Goal: Task Accomplishment & Management: Complete application form

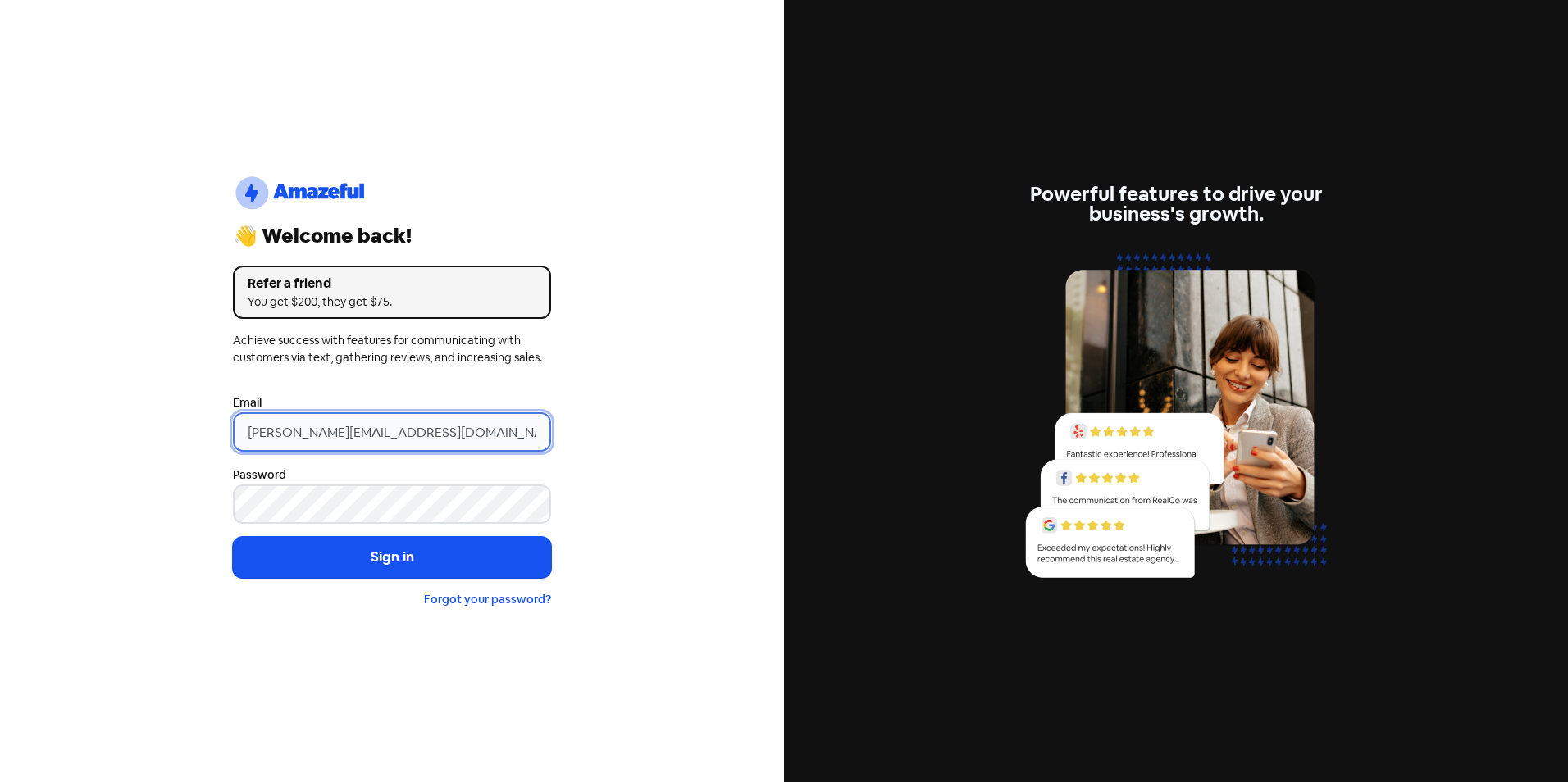
drag, startPoint x: 283, startPoint y: 431, endPoint x: 198, endPoint y: 436, distance: 85.1
click at [198, 436] on div "logo-amazeful_Logo 👋 Welcome back! Refer a friend You get $200, they get $75. A…" at bounding box center [392, 391] width 784 height 782
type input "RUBY@martinpg.com.au"
click at [233, 537] on button "Sign in" at bounding box center [392, 557] width 318 height 41
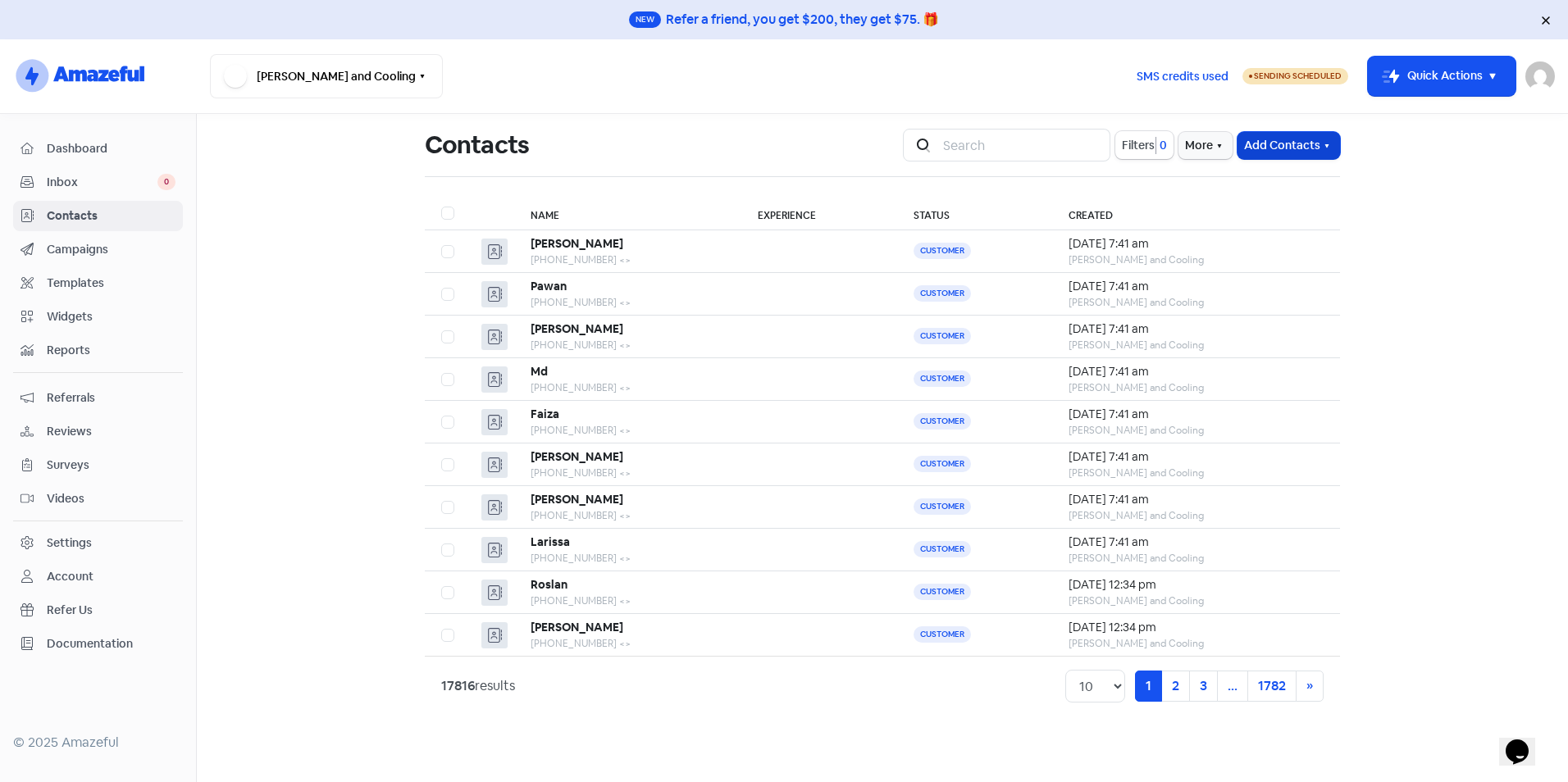
click at [1290, 148] on button "Add Contacts" at bounding box center [1289, 145] width 103 height 27
click at [1299, 210] on button "Import contacts" at bounding box center [1269, 213] width 139 height 33
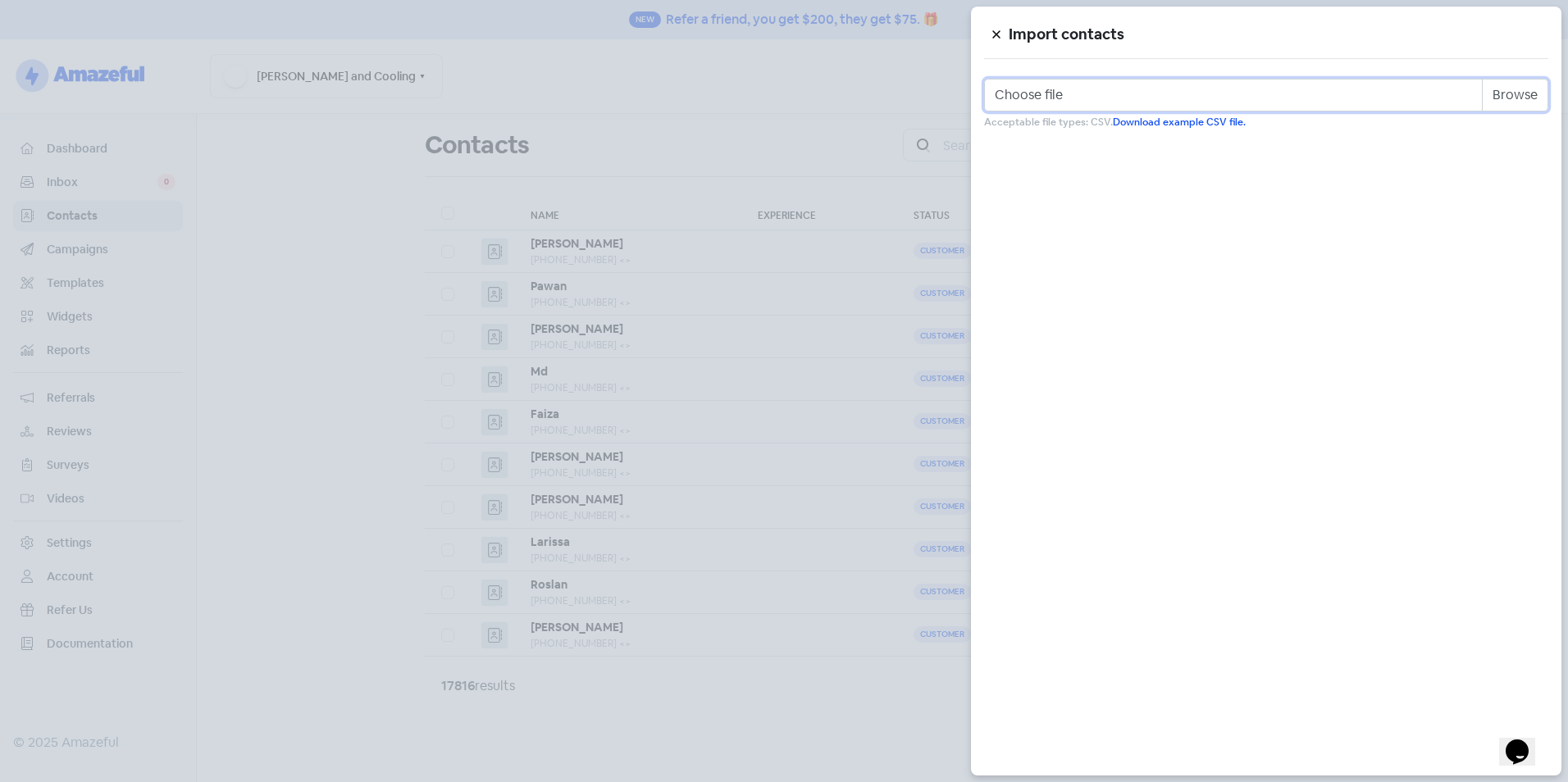
click at [1520, 95] on input "Choose file" at bounding box center [1266, 95] width 564 height 33
type input "C:\fakepath\Review Template.csv"
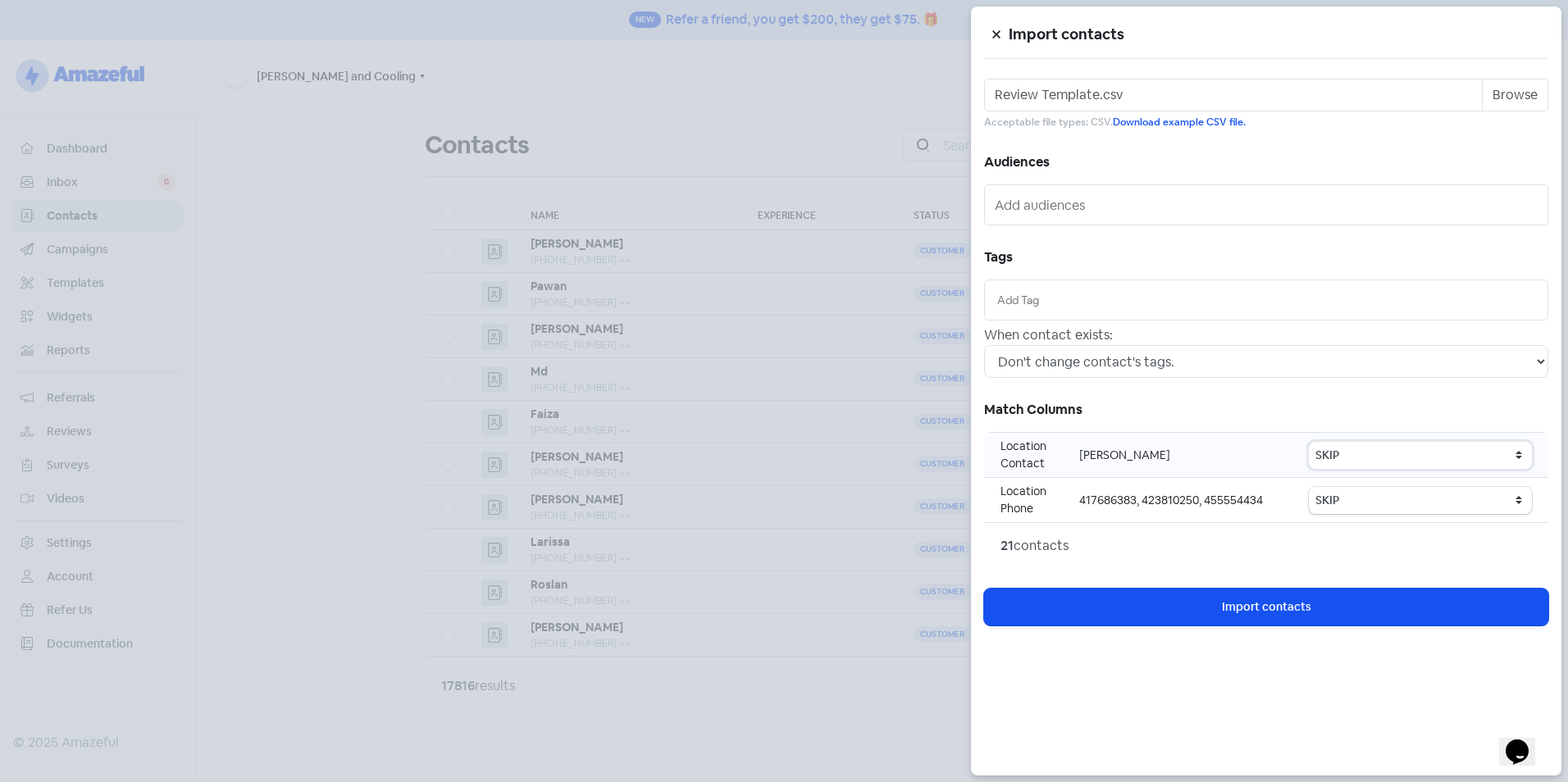
click at [1357, 456] on select "SKIP First name Last name Mobile number Email address Contact status Category 1…" at bounding box center [1421, 455] width 223 height 27
select select "first_name"
click at [1312, 442] on select "SKIP First name Last name Mobile number Email address Contact status Category 1…" at bounding box center [1421, 455] width 223 height 27
click at [1352, 503] on select "SKIP First name Last name Mobile number Email address Contact status Category 1…" at bounding box center [1421, 500] width 223 height 27
select select "phone"
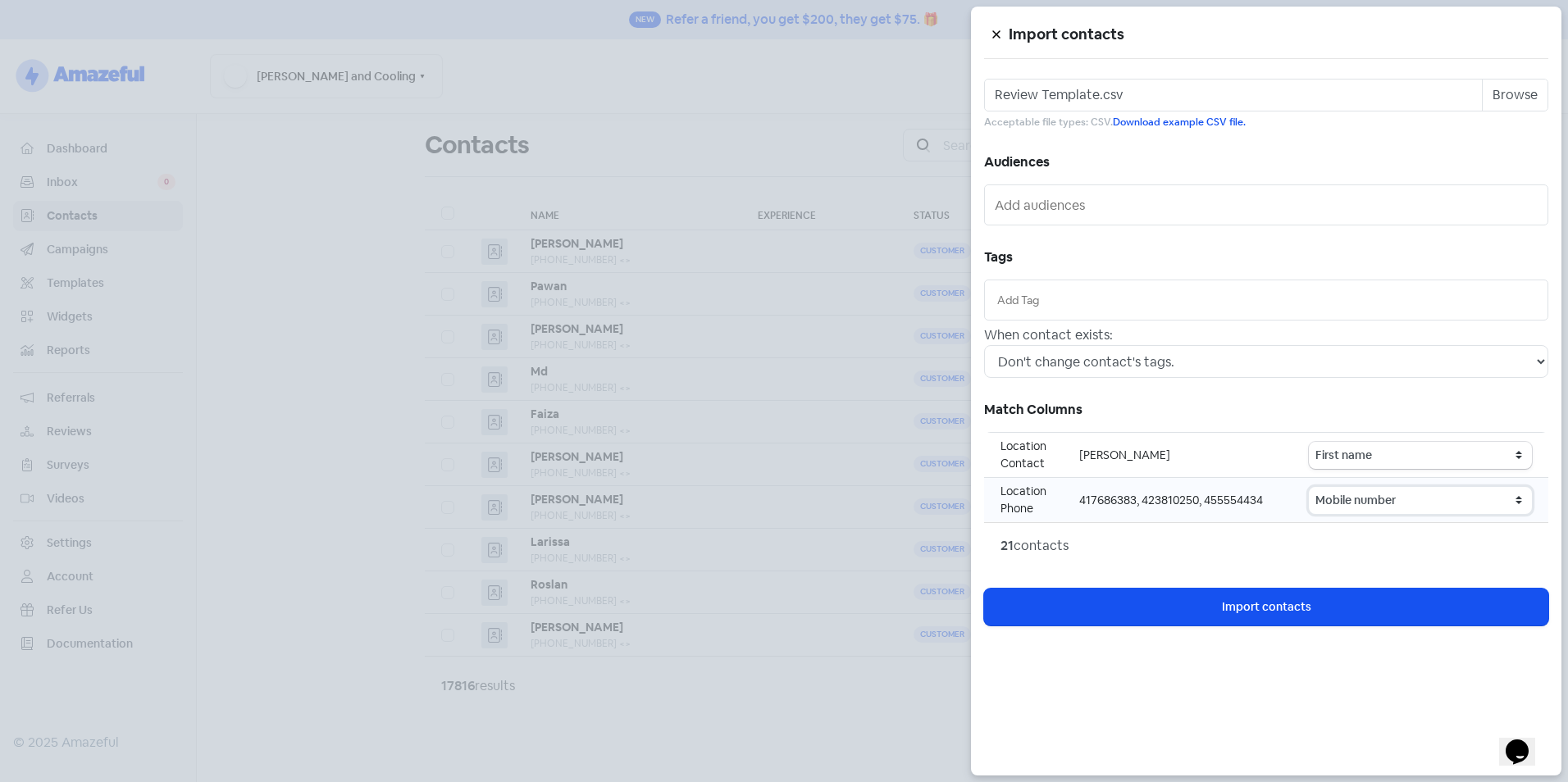
click at [1312, 487] on select "SKIP First name Last name Mobile number Email address Contact status Category 1…" at bounding box center [1421, 500] width 223 height 27
click at [1070, 300] on input "text" at bounding box center [1266, 300] width 538 height 18
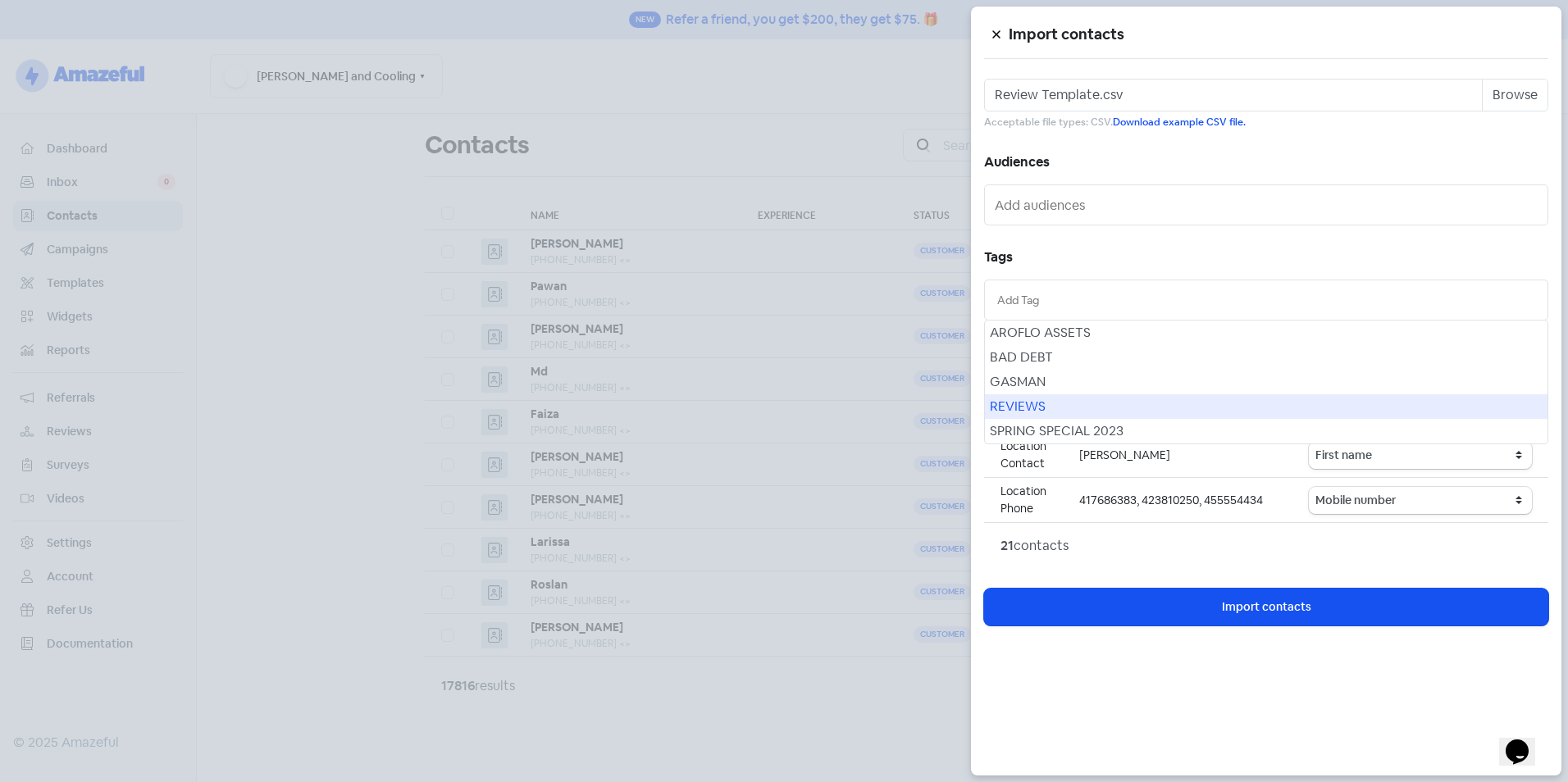
click at [1034, 400] on div "REVIEWS" at bounding box center [1266, 406] width 563 height 25
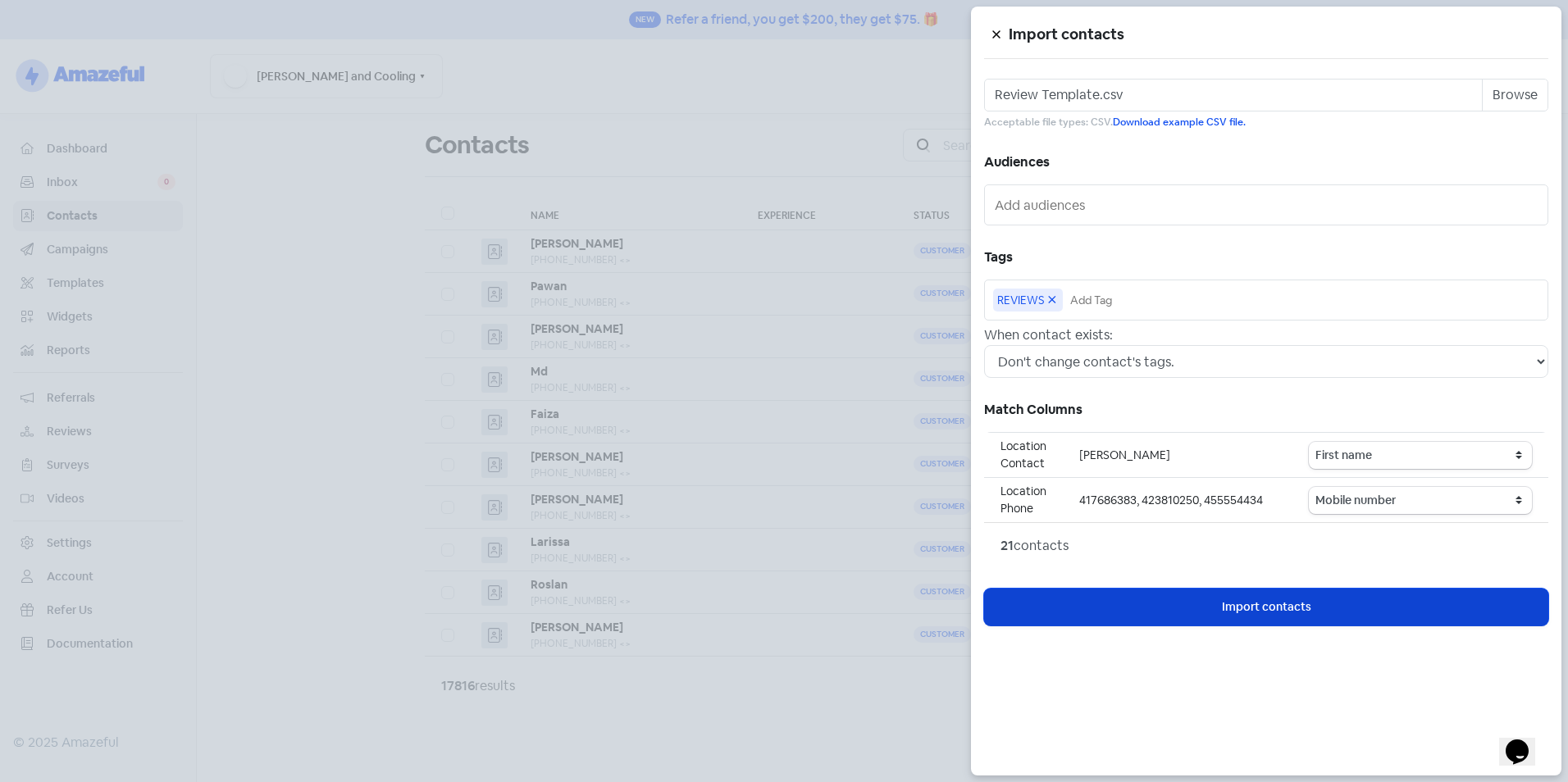
click at [1158, 608] on button "Icon For Loading Import contacts" at bounding box center [1266, 608] width 564 height 37
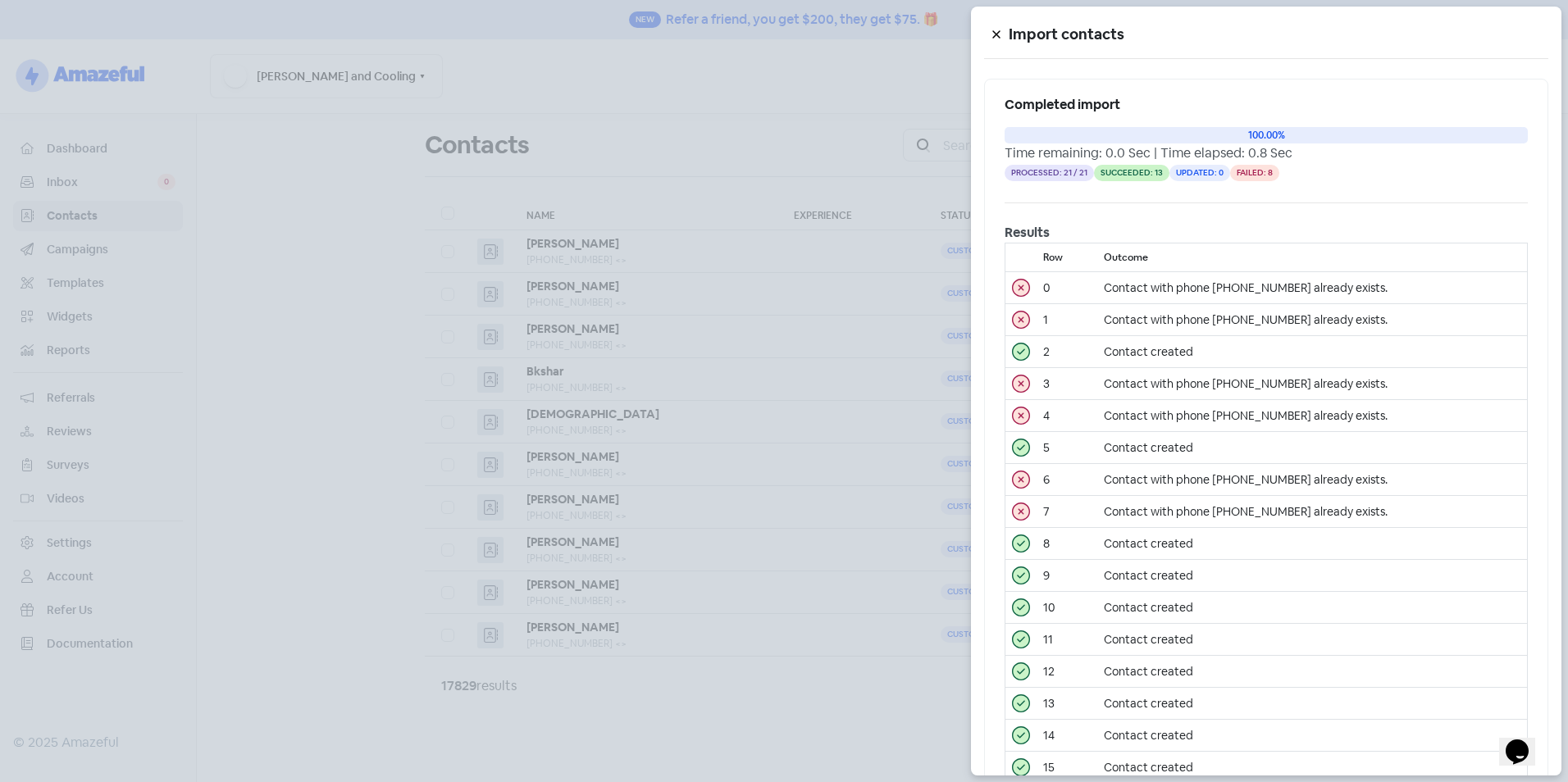
drag, startPoint x: 563, startPoint y: 69, endPoint x: 555, endPoint y: 1, distance: 68.5
click at [563, 69] on div at bounding box center [784, 391] width 1568 height 782
